Goal: Information Seeking & Learning: Find specific fact

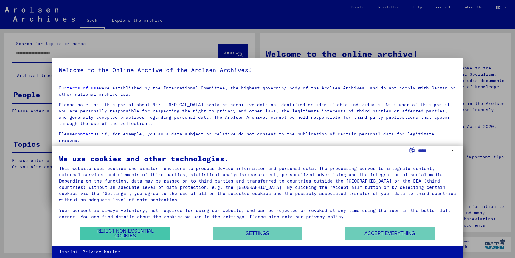
click at [151, 235] on font "Reject non-essential cookies" at bounding box center [125, 233] width 76 height 10
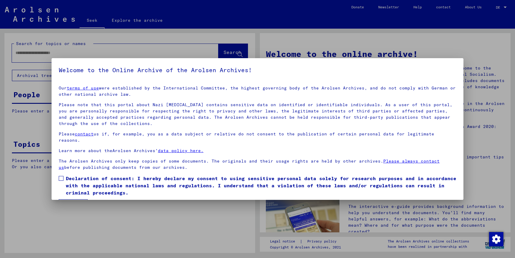
scroll to position [11, 0]
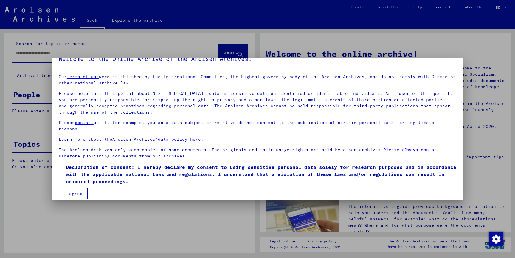
click at [62, 164] on span at bounding box center [61, 166] width 5 height 5
click at [79, 191] on font "I agree" at bounding box center [73, 193] width 19 height 5
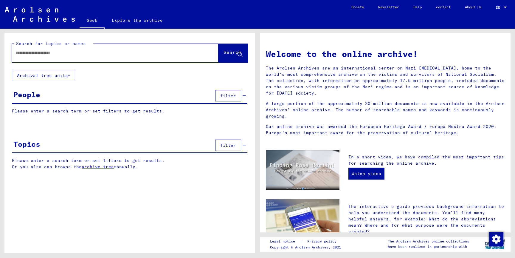
click at [76, 54] on input "text" at bounding box center [107, 53] width 185 height 6
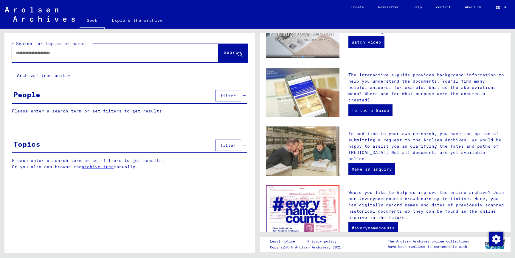
scroll to position [0, 0]
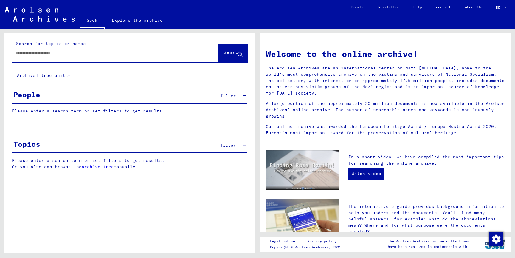
click at [45, 54] on input "text" at bounding box center [107, 53] width 185 height 6
click at [15, 110] on font "Please enter a search term or set filters to get results." at bounding box center [88, 110] width 152 height 5
click at [89, 97] on div "People filter" at bounding box center [129, 95] width 235 height 15
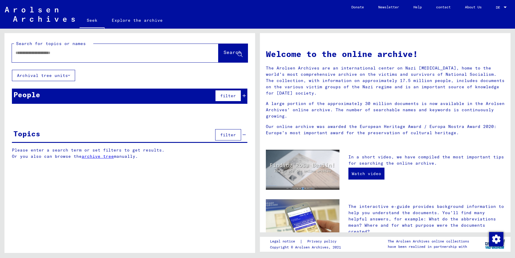
click at [236, 96] on font "filter" at bounding box center [228, 95] width 16 height 5
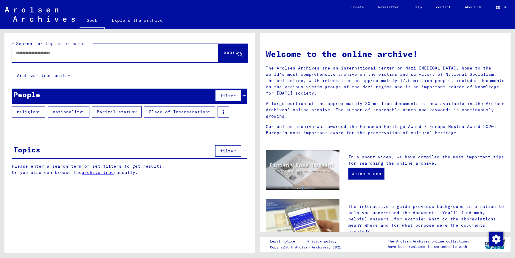
click at [33, 114] on button "religion" at bounding box center [29, 111] width 34 height 11
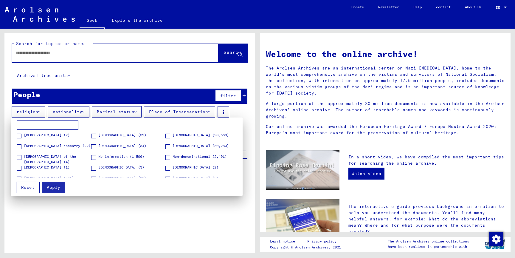
scroll to position [114, 0]
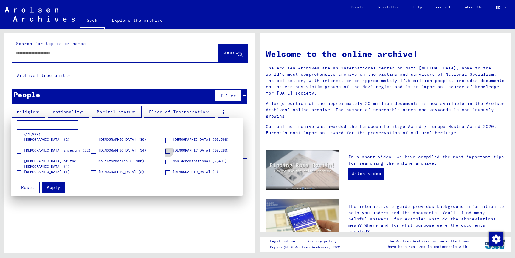
click at [170, 151] on span at bounding box center [167, 151] width 5 height 5
click at [71, 112] on div at bounding box center [257, 129] width 515 height 258
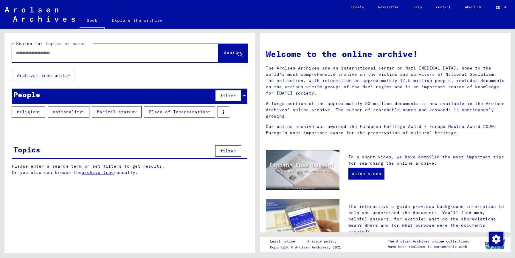
click at [34, 110] on font "religion" at bounding box center [27, 111] width 21 height 5
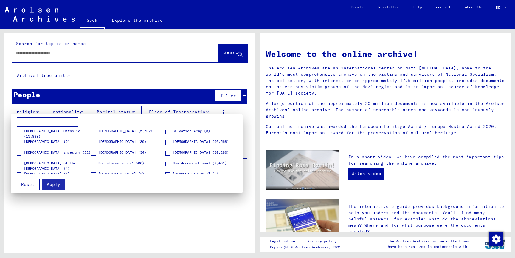
scroll to position [109, 0]
click at [169, 152] on span at bounding box center [167, 152] width 5 height 5
click at [54, 185] on font "Apply" at bounding box center [53, 183] width 13 height 5
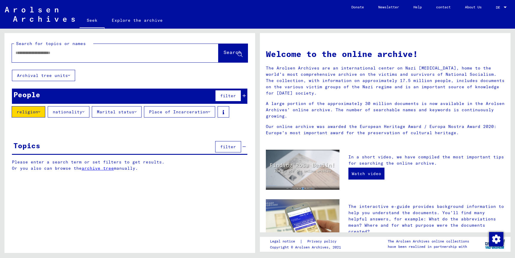
click at [65, 113] on font "nationality" at bounding box center [67, 111] width 29 height 5
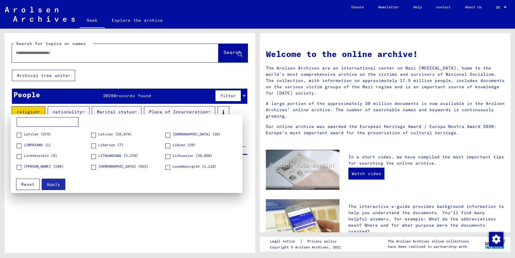
scroll to position [438, 0]
click at [167, 156] on span at bounding box center [167, 156] width 5 height 5
click at [57, 185] on font "Apply" at bounding box center [53, 183] width 13 height 5
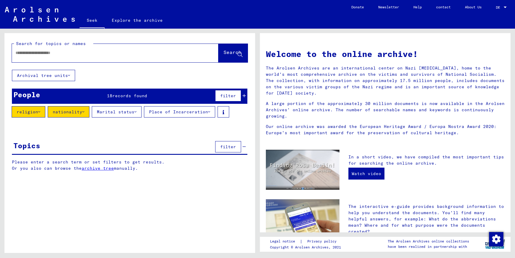
click at [39, 56] on input "text" at bounding box center [107, 53] width 185 height 6
type input "**********"
click at [223, 55] on font "Search" at bounding box center [232, 53] width 18 height 6
